Goal: Task Accomplishment & Management: Use online tool/utility

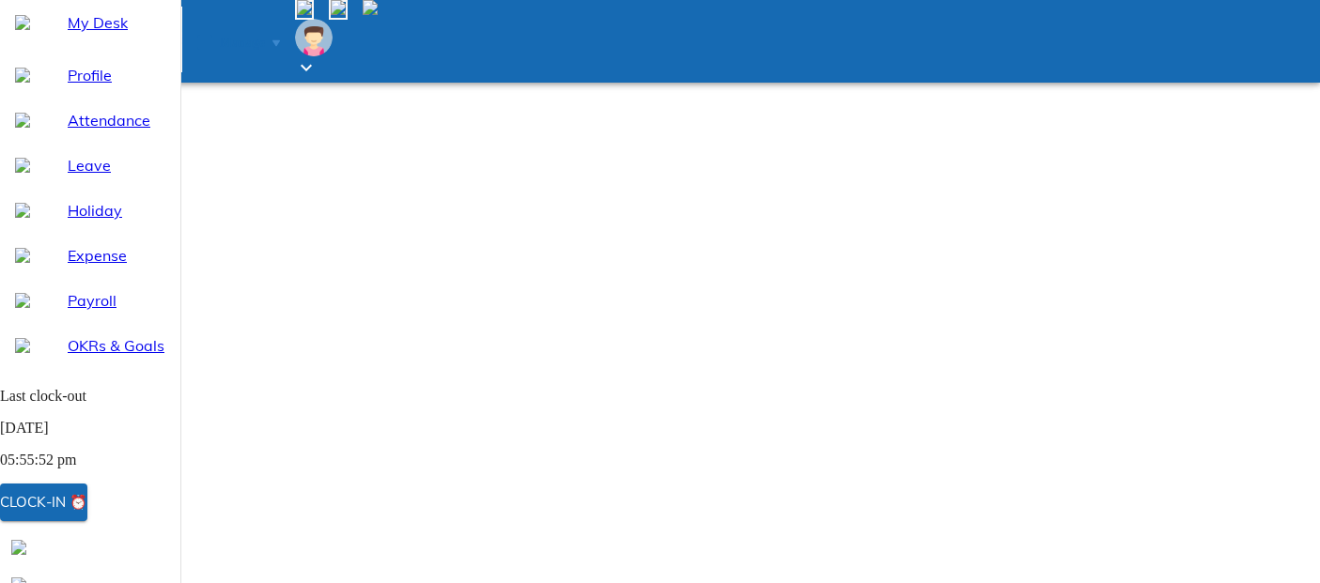
select select "9"
click at [87, 504] on div "Clock-in ⏰" at bounding box center [43, 502] width 87 height 24
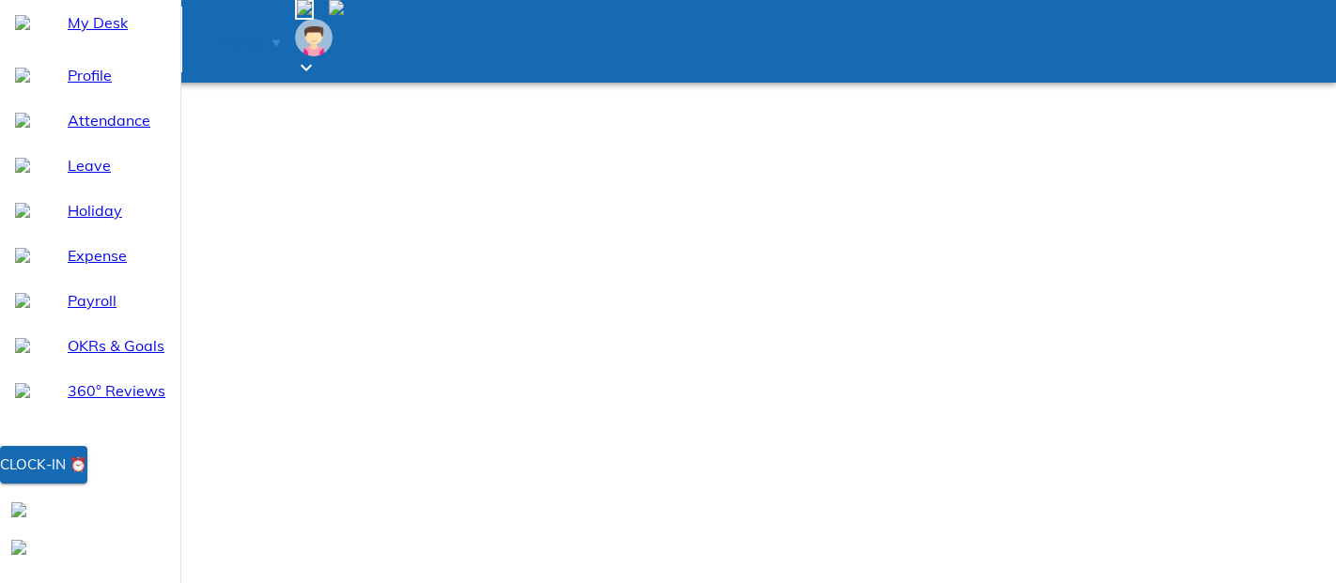
select select "9"
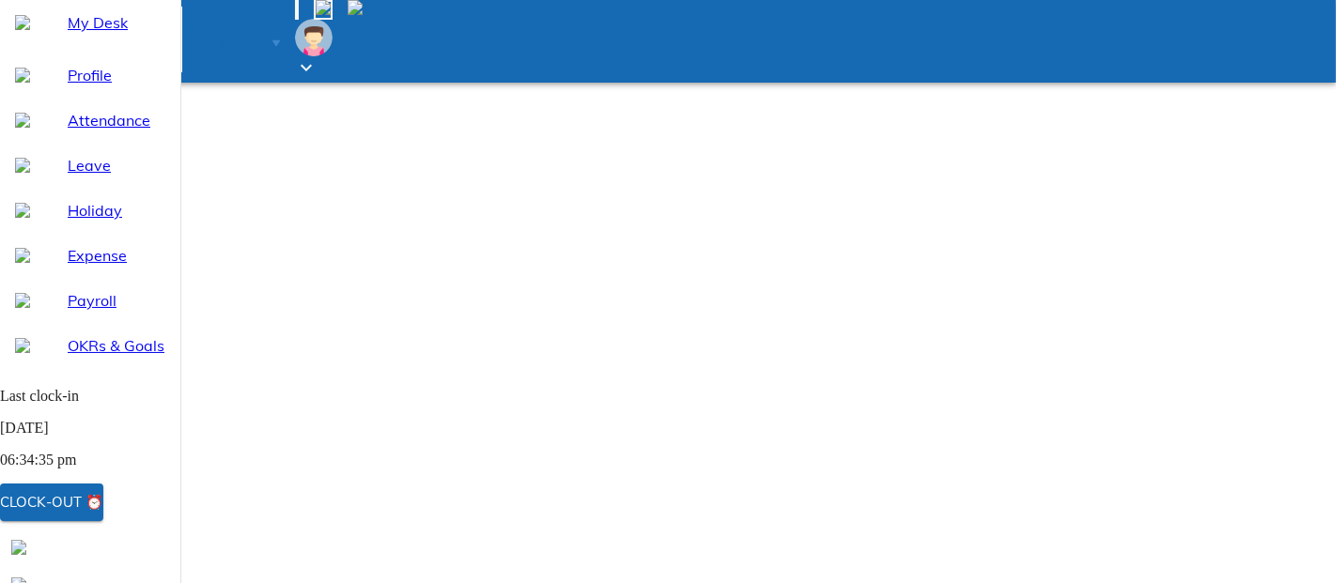
select select "9"
